Goal: Information Seeking & Learning: Learn about a topic

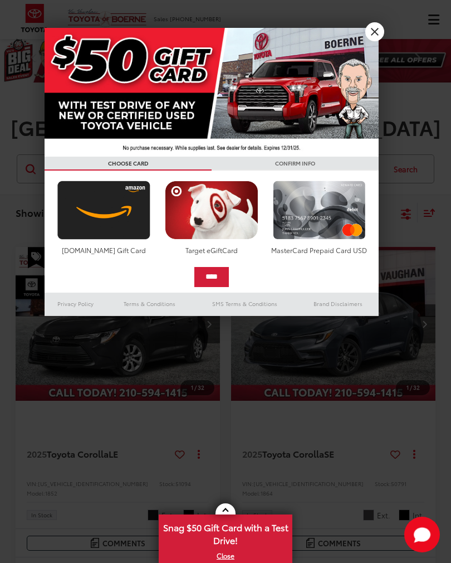
click at [378, 40] on link "X" at bounding box center [374, 31] width 19 height 19
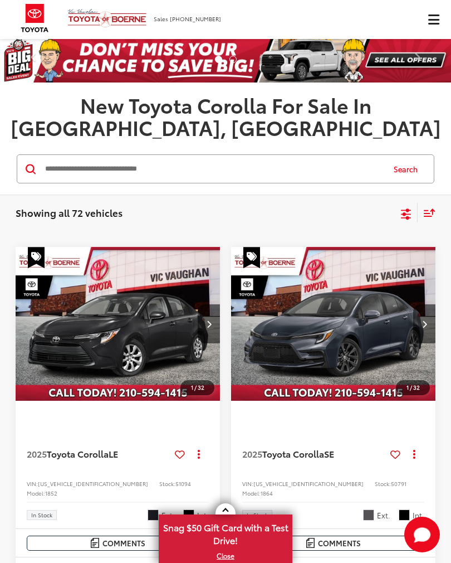
click at [377, 31] on div "New New Vehicles New Specials New Tundra Inventory Schedule Test Drive ToyotaCa…" at bounding box center [225, 19] width 451 height 39
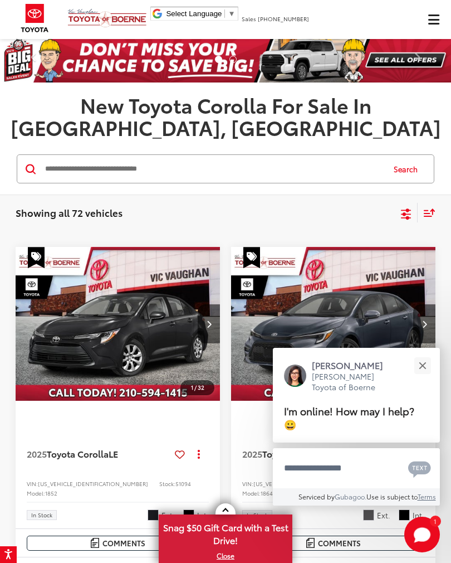
click at [416, 368] on button "Close" at bounding box center [423, 365] width 24 height 24
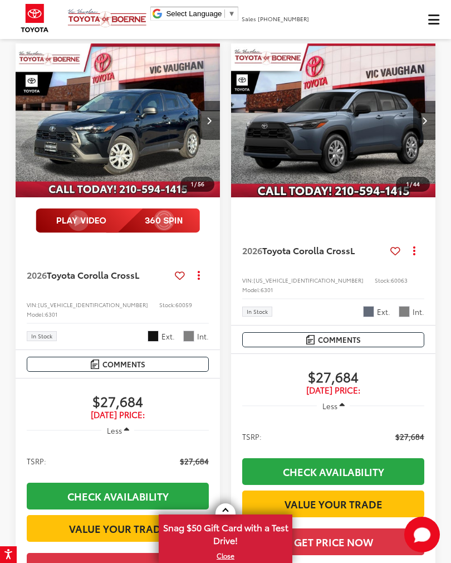
scroll to position [1436, 0]
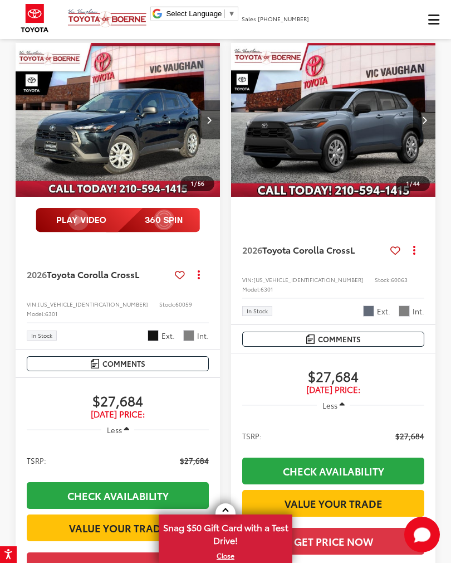
click at [361, 186] on img "2026 Toyota Corolla Cross L 0" at bounding box center [334, 120] width 206 height 155
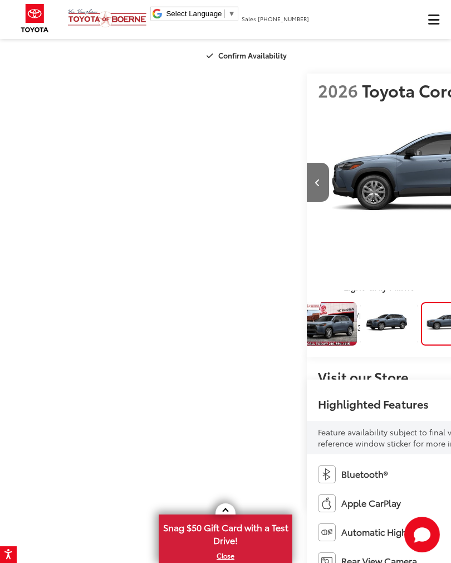
scroll to position [0, 902]
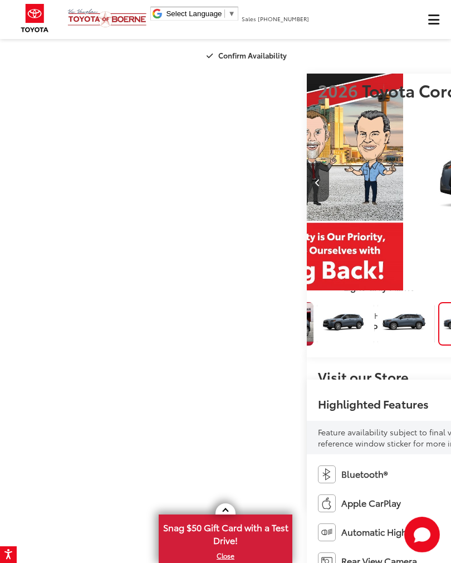
scroll to position [0, 1354]
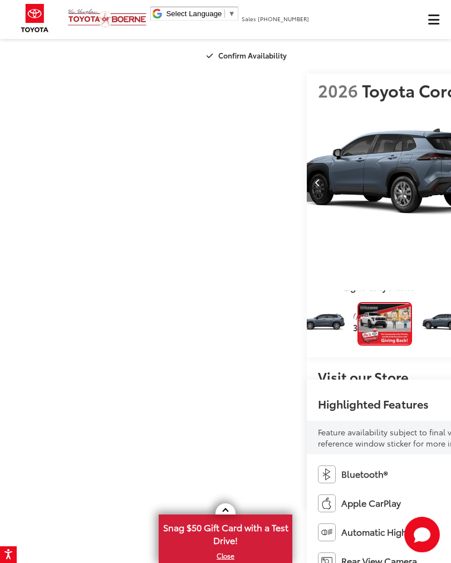
scroll to position [0, 197]
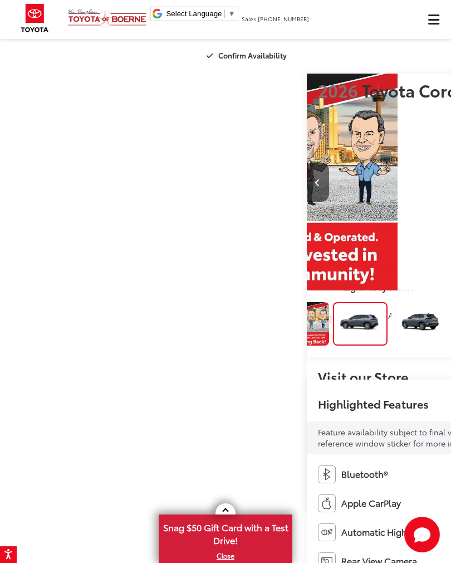
scroll to position [0, 2256]
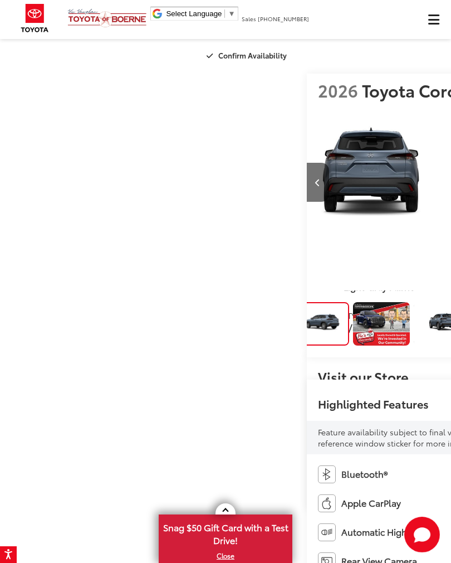
scroll to position [0, 2707]
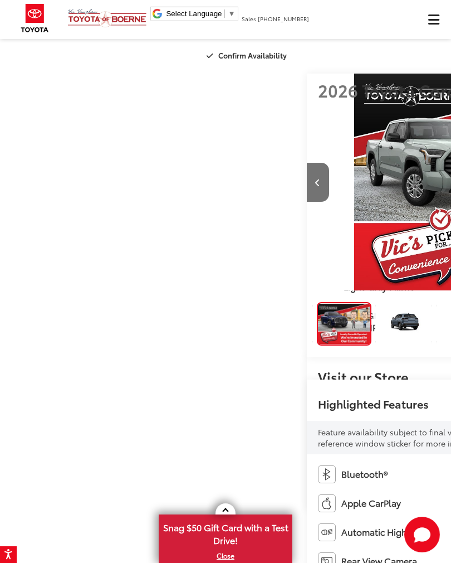
scroll to position [0, 3159]
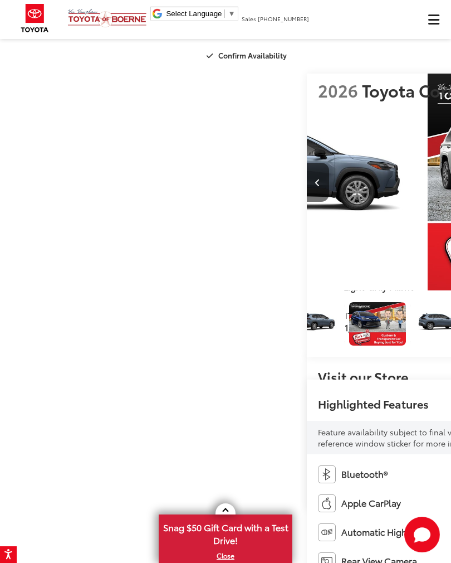
scroll to position [0, 765]
